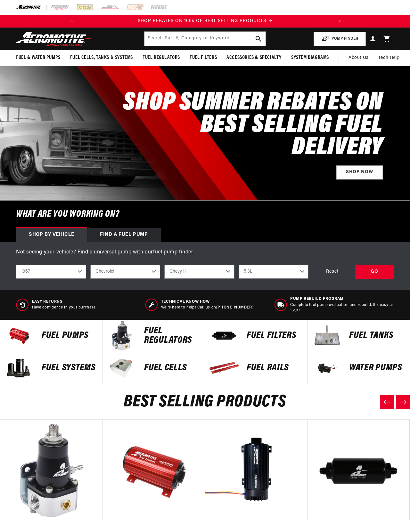
select select "1967"
select select "Chevrolet"
select select "Chevy-II"
select select "5.3L"
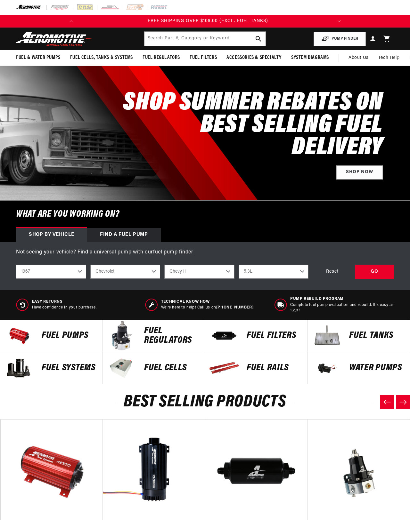
scroll to position [0, 311]
click at [368, 279] on div "GO" at bounding box center [374, 272] width 39 height 14
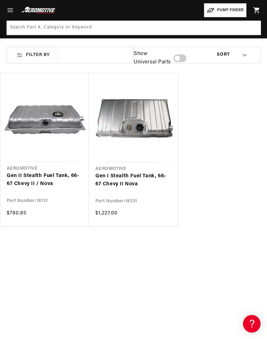
scroll to position [47, 0]
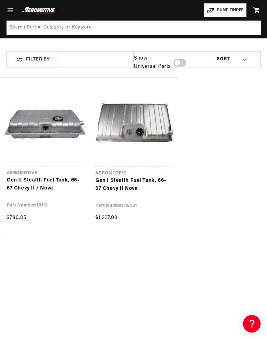
click at [33, 193] on link "Gen II Stealth Fuel Tank, 66-67 Chevy II / Nova" at bounding box center [45, 184] width 76 height 16
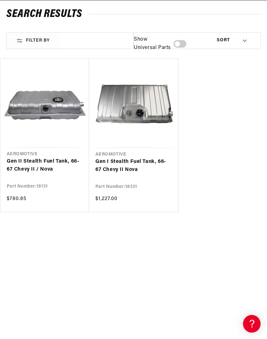
scroll to position [66, 0]
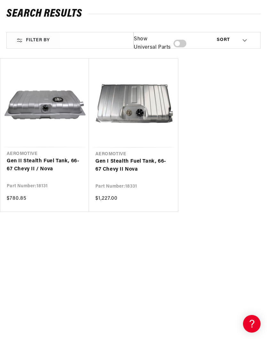
click at [143, 163] on link "Gen I Stealth Fuel Tank, 66-67 Chevy II Nova" at bounding box center [133, 165] width 76 height 16
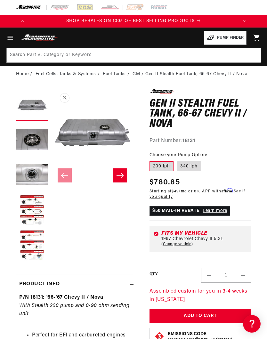
click at [193, 167] on label "340 lph" at bounding box center [189, 166] width 24 height 10
click at [177, 160] on input "340 lph" at bounding box center [177, 160] width 0 height 0
radio input "true"
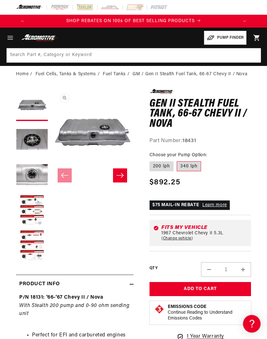
scroll to position [0, 209]
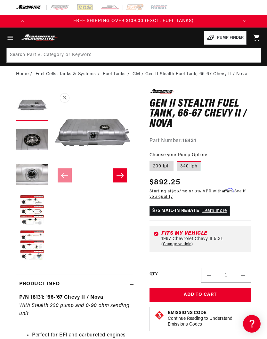
click at [166, 166] on label "200 lph" at bounding box center [161, 166] width 24 height 10
click at [151, 160] on input "200 lph" at bounding box center [151, 160] width 0 height 0
radio input "true"
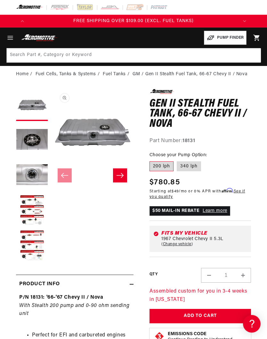
click at [31, 142] on button "Load image 2 in gallery view" at bounding box center [32, 140] width 32 height 32
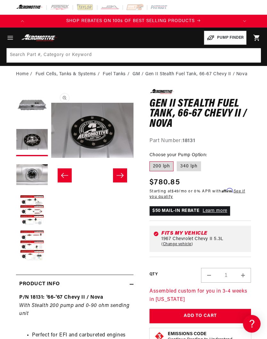
click at [32, 173] on button "Load image 3 in gallery view" at bounding box center [32, 175] width 32 height 32
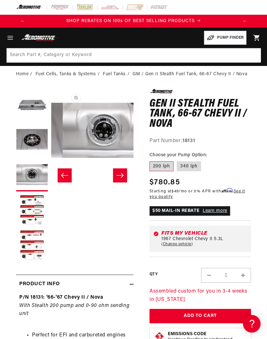
scroll to position [0, 164]
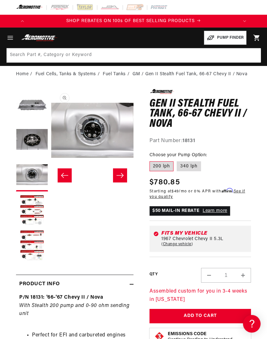
click at [32, 144] on button "Load image 2 in gallery view" at bounding box center [32, 140] width 32 height 32
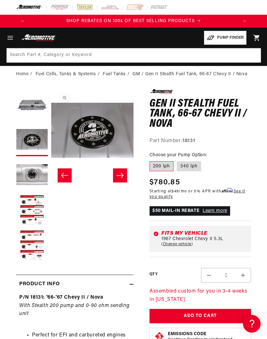
scroll to position [0, 82]
click at [30, 167] on button "Load image 3 in gallery view" at bounding box center [32, 175] width 32 height 32
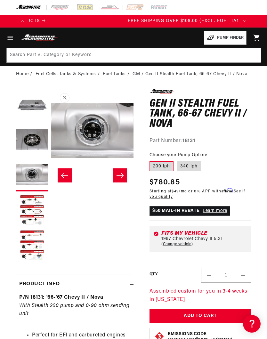
scroll to position [0, 209]
click at [31, 200] on button "Load image 4 in gallery view" at bounding box center [32, 211] width 32 height 32
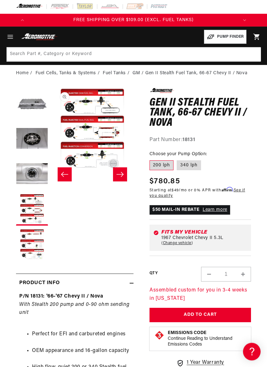
scroll to position [0, 55]
click at [51, 171] on button "Open media 4 in modal" at bounding box center [51, 171] width 0 height 0
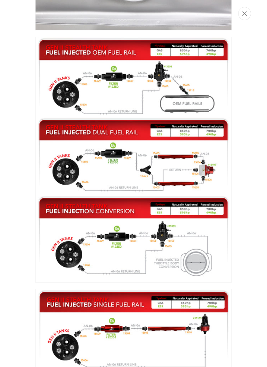
scroll to position [0, 0]
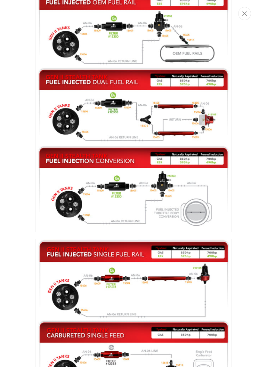
click at [230, 200] on img "Media gallery" at bounding box center [133, 110] width 196 height 246
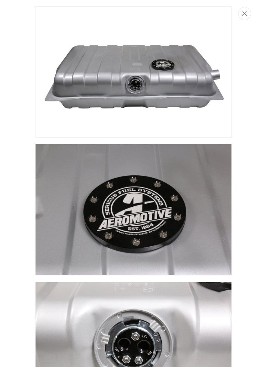
click at [239, 11] on button "Close" at bounding box center [244, 13] width 13 height 13
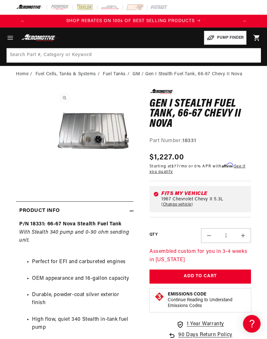
click at [51, 171] on button "Open media 1 in modal" at bounding box center [51, 171] width 0 height 0
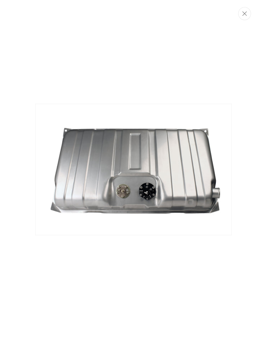
scroll to position [0, 209]
click at [206, 165] on img "Media gallery" at bounding box center [133, 169] width 196 height 131
click at [241, 10] on button "Close" at bounding box center [244, 13] width 13 height 13
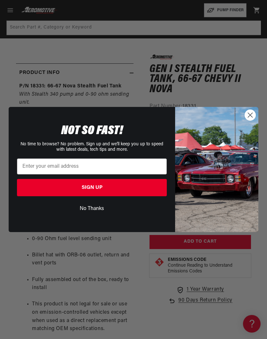
scroll to position [0, 0]
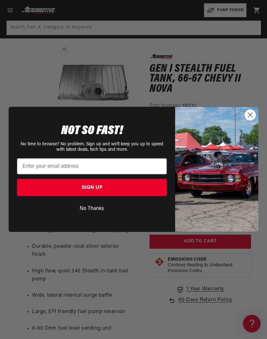
click at [251, 117] on circle "Close dialog" at bounding box center [250, 115] width 11 height 11
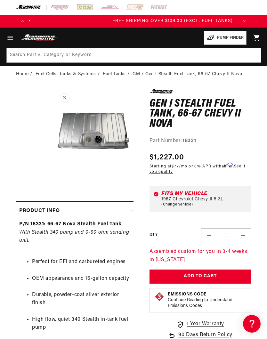
scroll to position [0, 209]
click at [56, 76] on li "Fuel Cells, Tanks & Systems" at bounding box center [69, 74] width 66 height 7
click at [54, 73] on li "Fuel Cells, Tanks & Systems" at bounding box center [69, 74] width 66 height 7
click at [65, 75] on li "Fuel Cells, Tanks & Systems" at bounding box center [69, 74] width 66 height 7
click at [59, 73] on li "Fuel Cells, Tanks & Systems" at bounding box center [69, 74] width 66 height 7
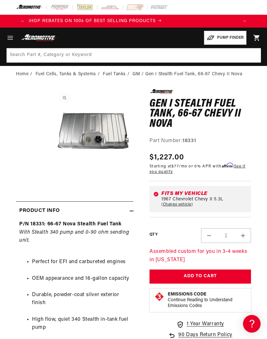
scroll to position [0, 0]
click at [19, 74] on link "Home" at bounding box center [22, 74] width 12 height 7
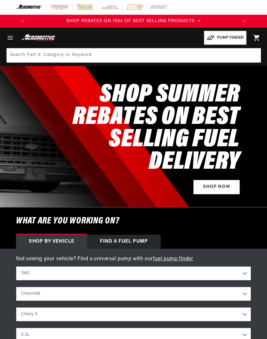
select select "1967"
select select "Chevrolet"
select select "Chevy-II"
select select "5.3L"
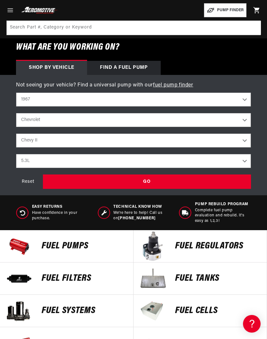
scroll to position [0, 209]
click at [201, 180] on div "GO" at bounding box center [147, 181] width 208 height 14
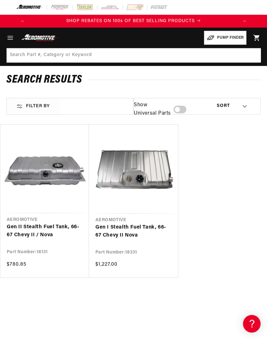
click at [187, 110] on select "Best Match Featured Name, A-Z Name, Z-A Price, Low to High Price, High to Low" at bounding box center [223, 106] width 74 height 16
click at [182, 112] on span at bounding box center [179, 110] width 13 height 8
click at [179, 111] on input "checkbox" at bounding box center [177, 111] width 4 height 0
checkbox input "true"
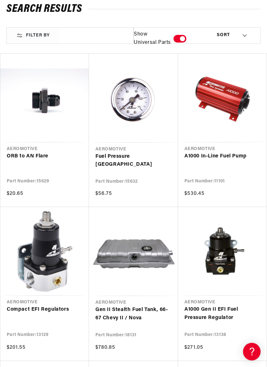
scroll to position [71, 0]
click at [231, 155] on link "A1000 In-Line Fuel Pump" at bounding box center [222, 156] width 76 height 8
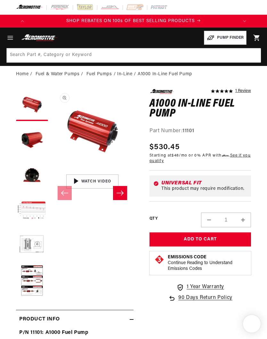
click at [26, 140] on button "Load image 2 in gallery view" at bounding box center [32, 140] width 32 height 32
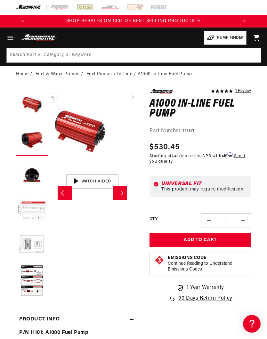
scroll to position [0, 82]
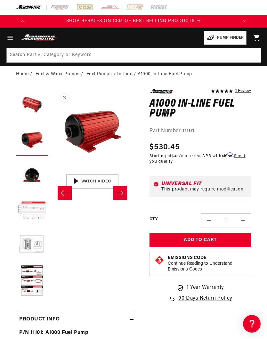
click at [27, 178] on button "Load image 3 in gallery view" at bounding box center [32, 175] width 32 height 32
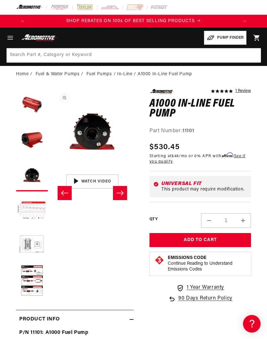
click at [30, 210] on button "Load image 4 in gallery view" at bounding box center [32, 211] width 32 height 32
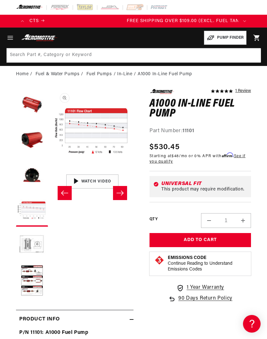
scroll to position [0, 209]
click at [26, 239] on button "Load image 5 in gallery view" at bounding box center [32, 246] width 32 height 32
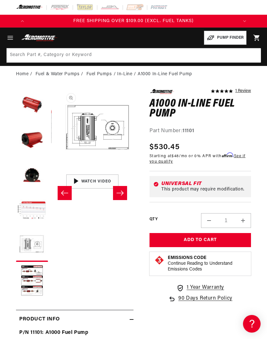
scroll to position [0, 329]
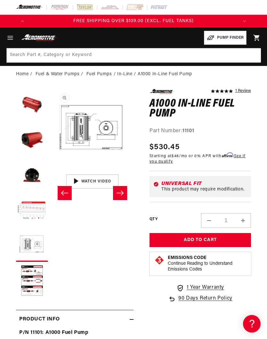
click at [28, 278] on button "Load image 6 in gallery view" at bounding box center [32, 281] width 32 height 32
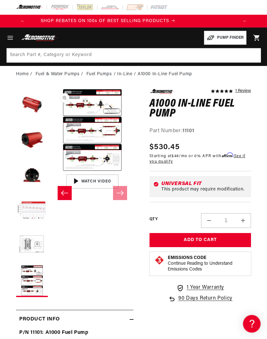
scroll to position [0, 0]
click at [51, 171] on button "Open media 6 in modal" at bounding box center [51, 171] width 0 height 0
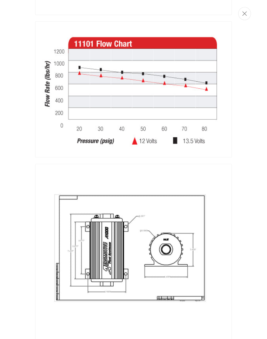
scroll to position [398, 0]
